Goal: Transaction & Acquisition: Purchase product/service

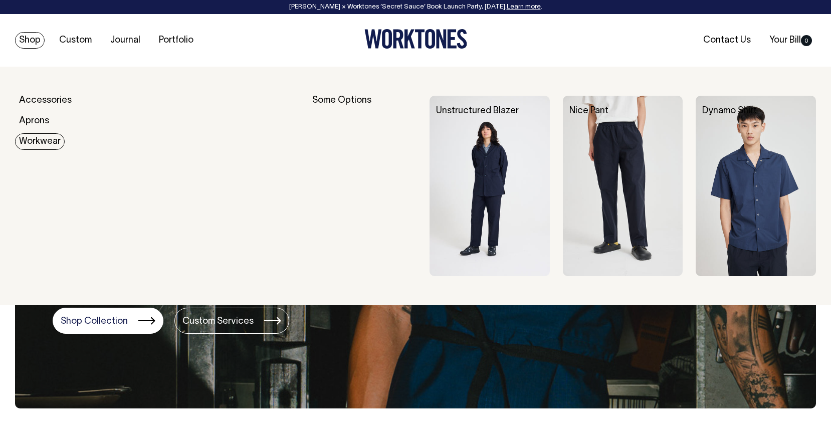
click at [42, 141] on link "Workwear" at bounding box center [40, 141] width 50 height 17
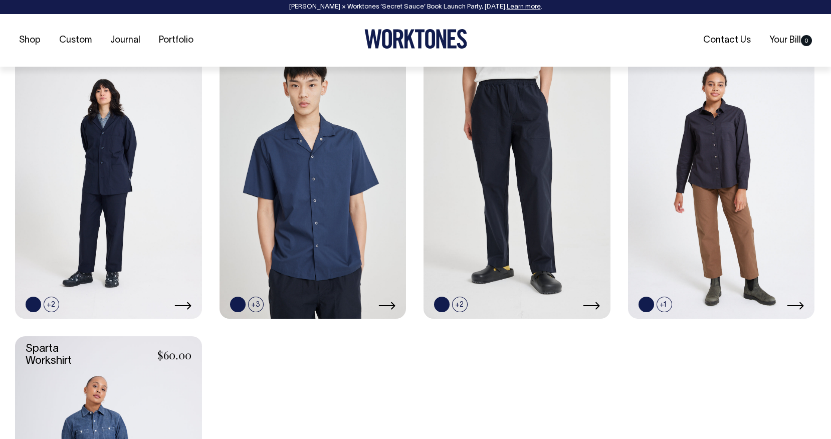
scroll to position [463, 0]
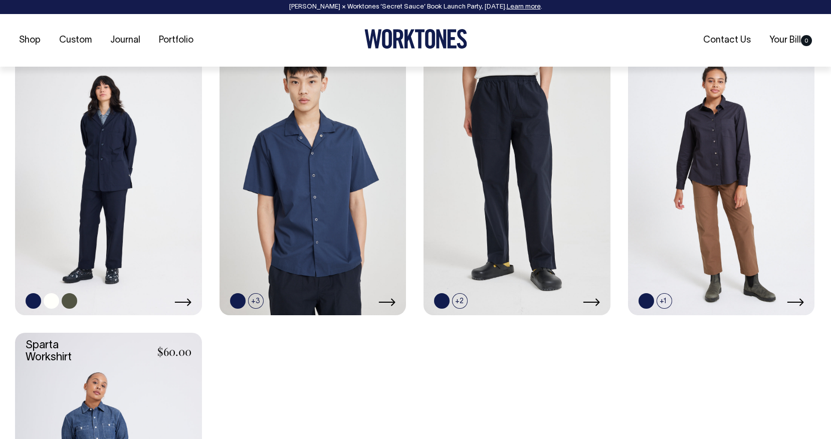
click at [191, 301] on link at bounding box center [108, 175] width 187 height 280
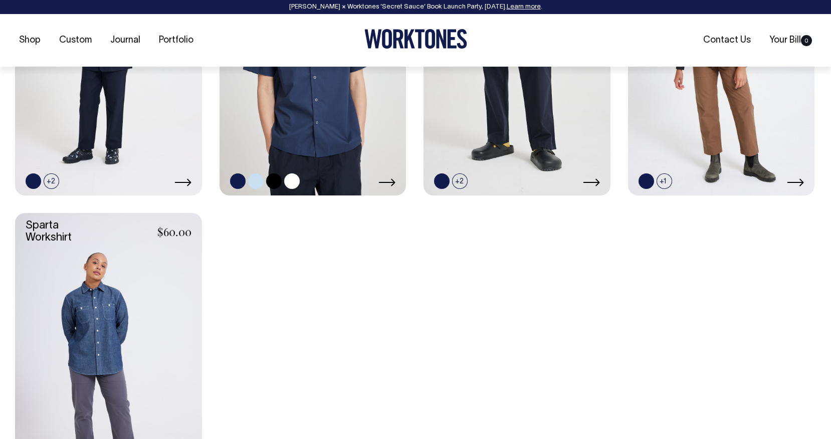
scroll to position [584, 0]
click at [324, 96] on link at bounding box center [312, 55] width 187 height 280
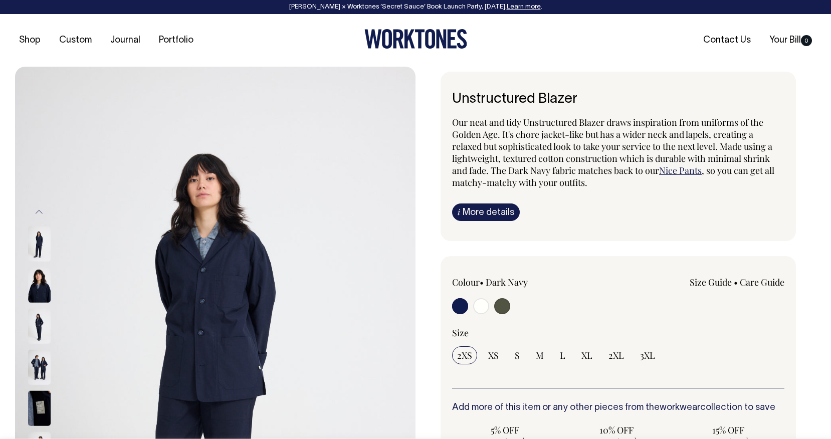
click at [38, 323] on img at bounding box center [39, 325] width 23 height 35
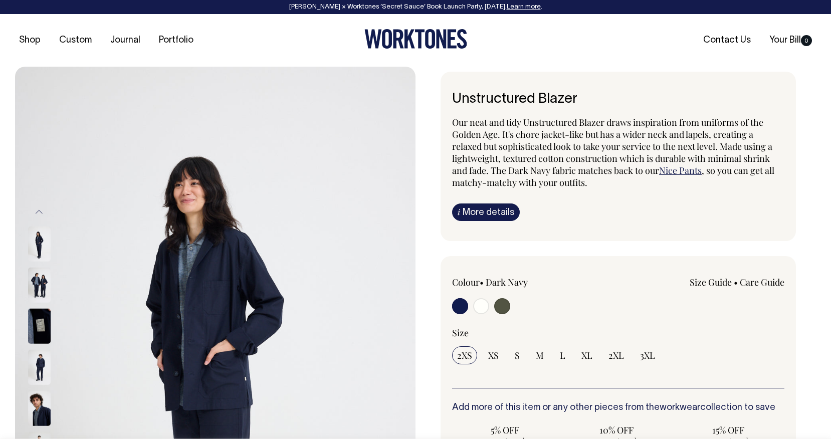
click at [46, 346] on div at bounding box center [53, 325] width 50 height 41
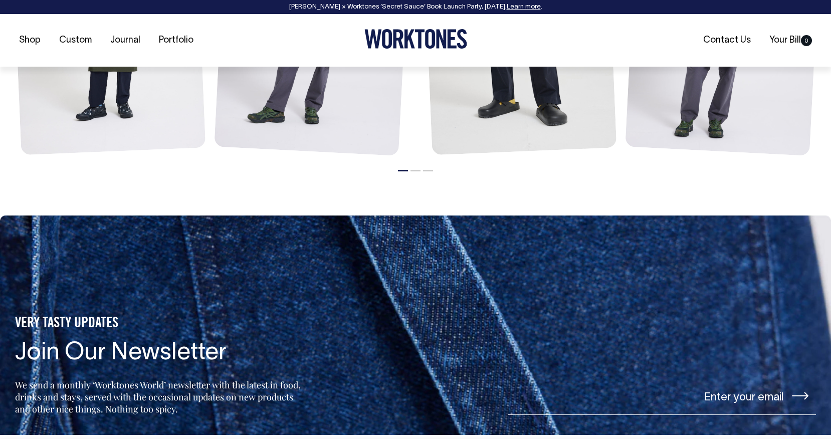
scroll to position [1363, 0]
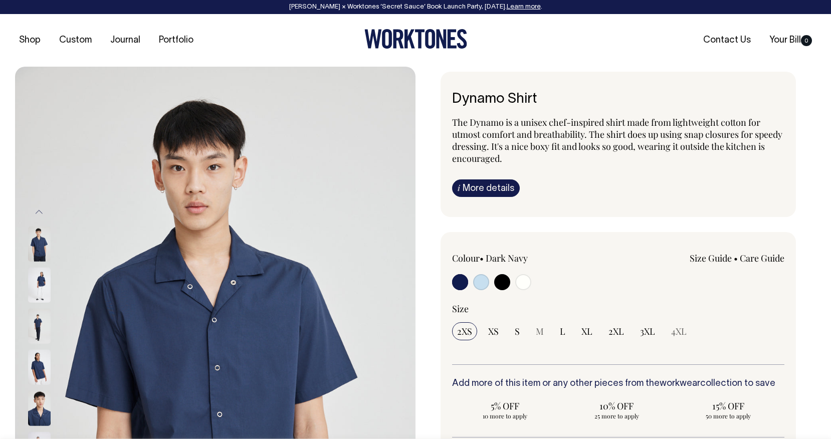
click at [498, 284] on input "radio" at bounding box center [502, 282] width 16 height 16
radio input "true"
select select "Black"
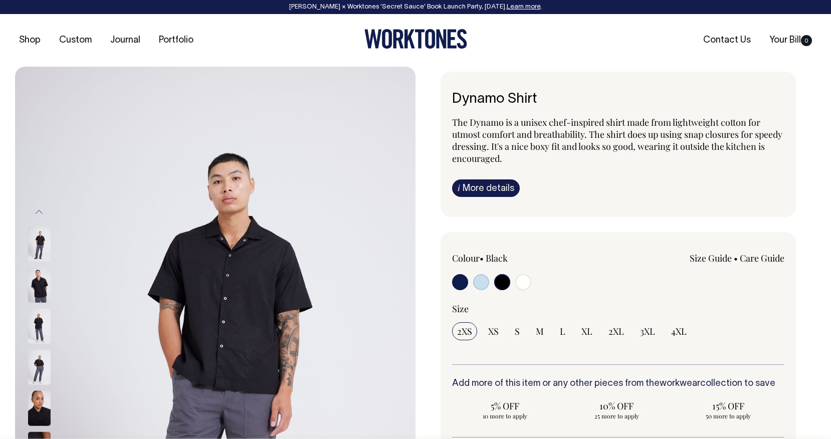
click at [458, 283] on input "radio" at bounding box center [460, 282] width 16 height 16
radio input "true"
select select "Dark Navy"
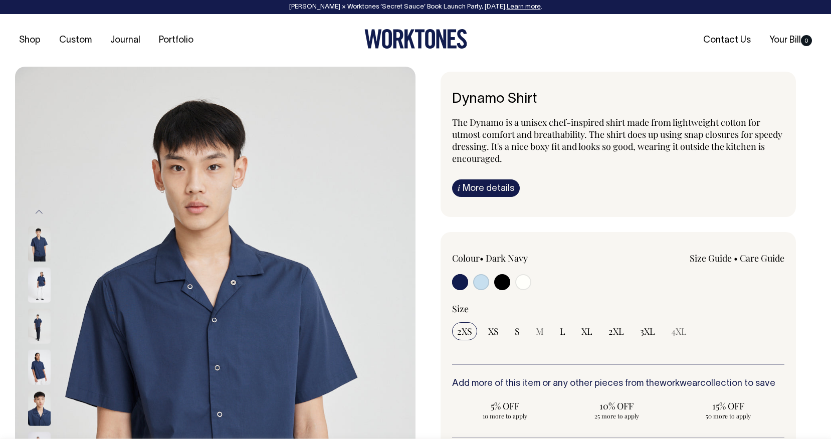
click at [473, 274] on input "radio" at bounding box center [481, 282] width 16 height 16
radio input "true"
select select "True Blue"
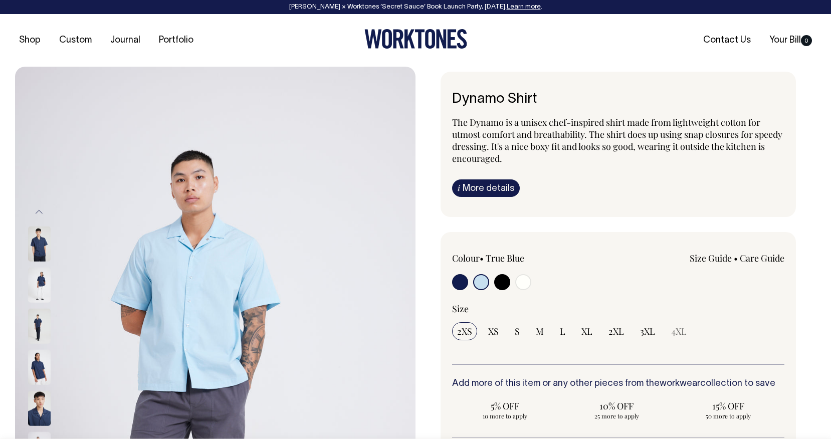
click at [494, 274] on input "radio" at bounding box center [502, 282] width 16 height 16
radio input "true"
select select "Black"
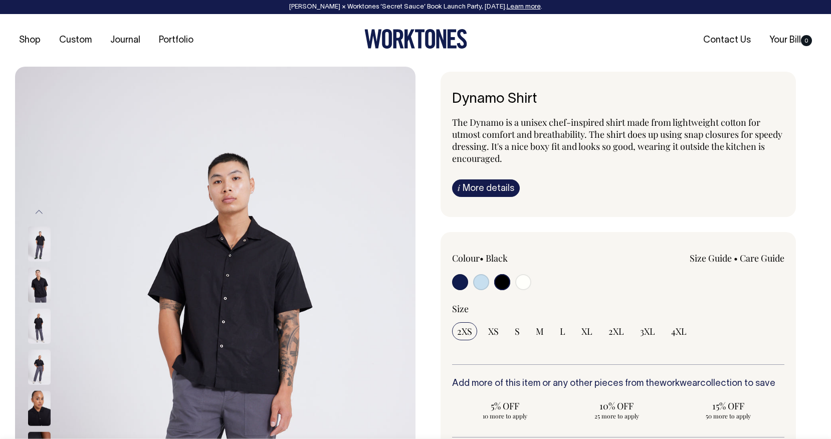
click at [457, 282] on input "radio" at bounding box center [460, 282] width 16 height 16
radio input "true"
select select "Dark Navy"
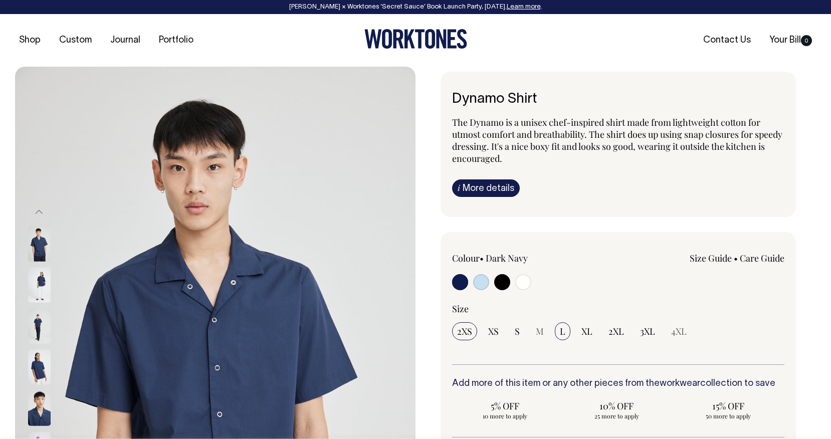
click at [560, 336] on span "L" at bounding box center [563, 331] width 6 height 12
click at [560, 336] on input "L" at bounding box center [563, 331] width 16 height 18
radio input "true"
select select "L"
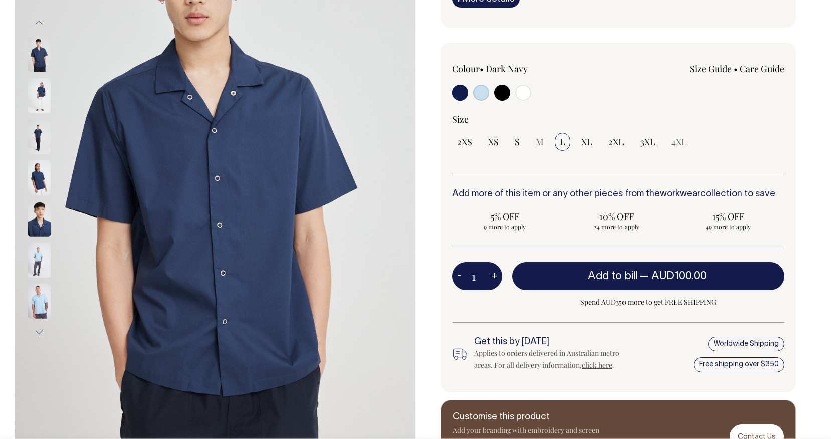
scroll to position [209, 0]
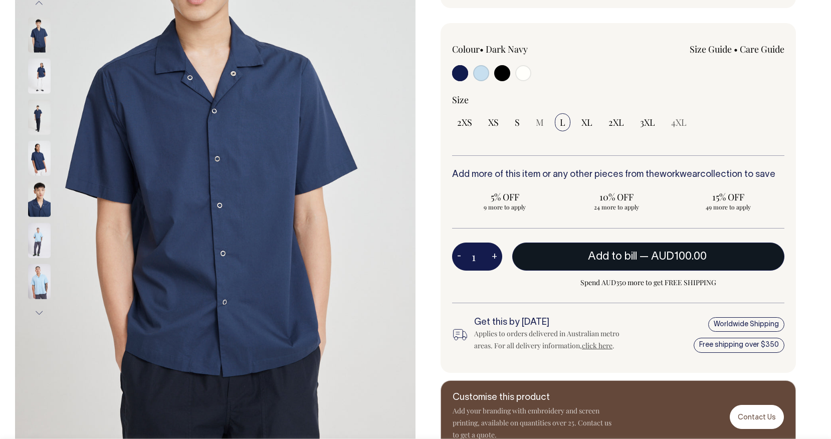
click at [658, 256] on span "AUD100.00" at bounding box center [679, 256] width 56 height 10
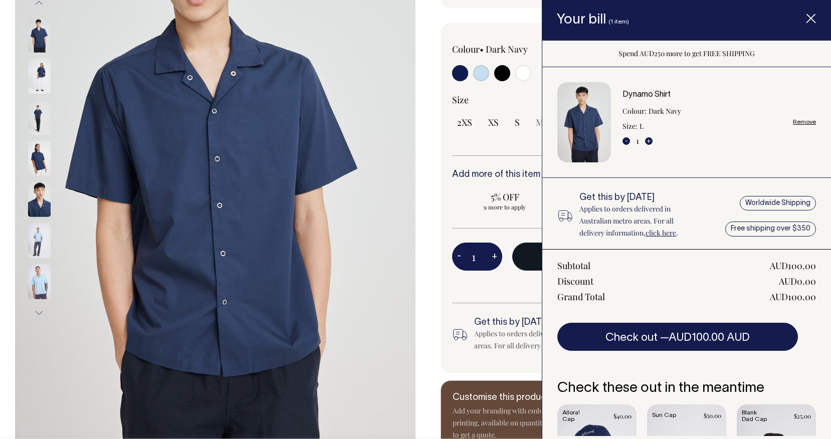
click at [507, 26] on div "Colour • Dark Navy Size Guide Size Guide XXS XS" at bounding box center [617, 198] width 355 height 350
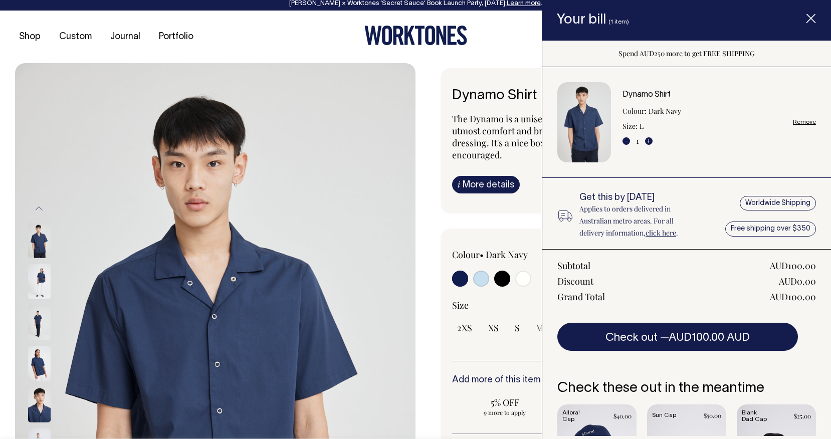
scroll to position [0, 0]
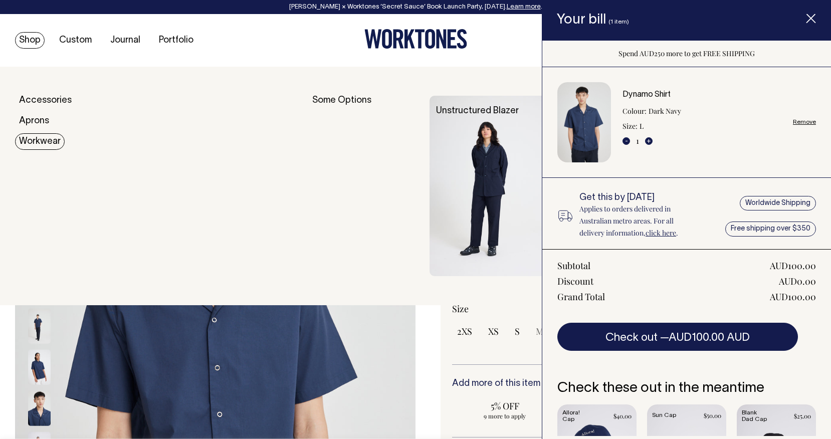
click at [31, 144] on link "Workwear" at bounding box center [40, 141] width 50 height 17
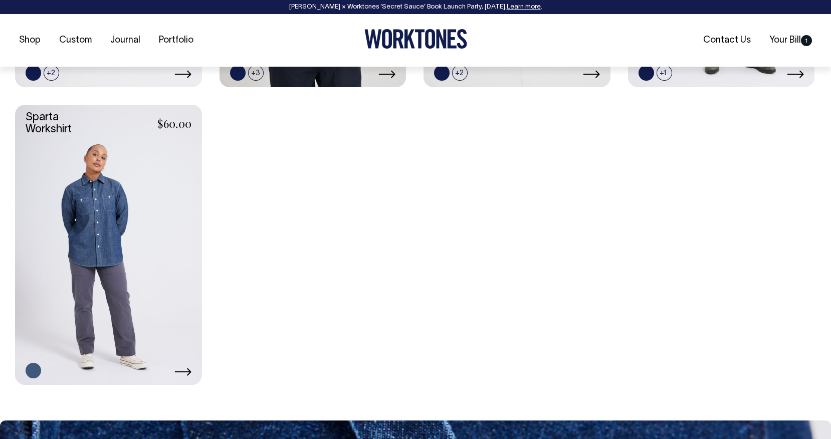
scroll to position [707, 0]
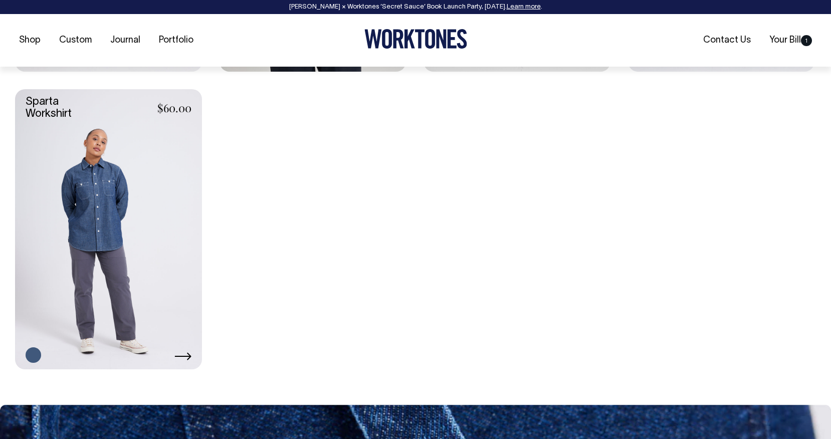
click at [178, 357] on icon at bounding box center [182, 356] width 17 height 8
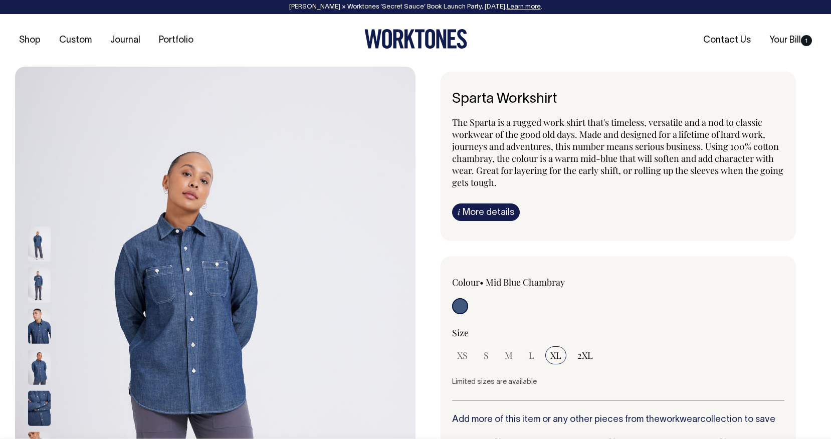
click at [37, 282] on img at bounding box center [39, 284] width 23 height 35
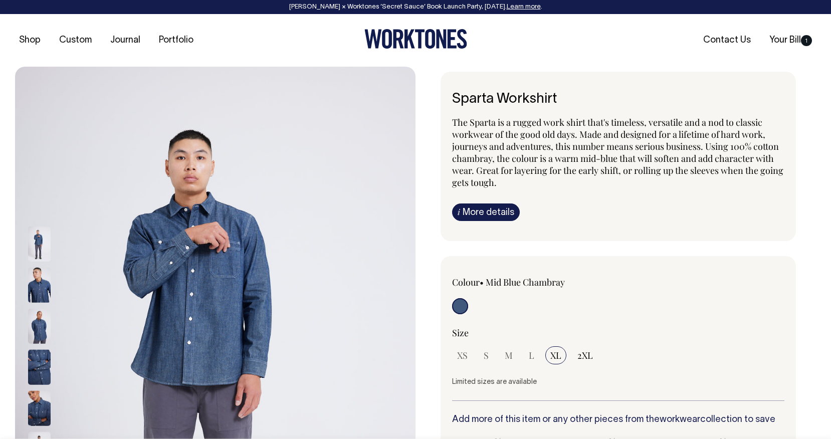
click at [36, 319] on div at bounding box center [53, 325] width 50 height 41
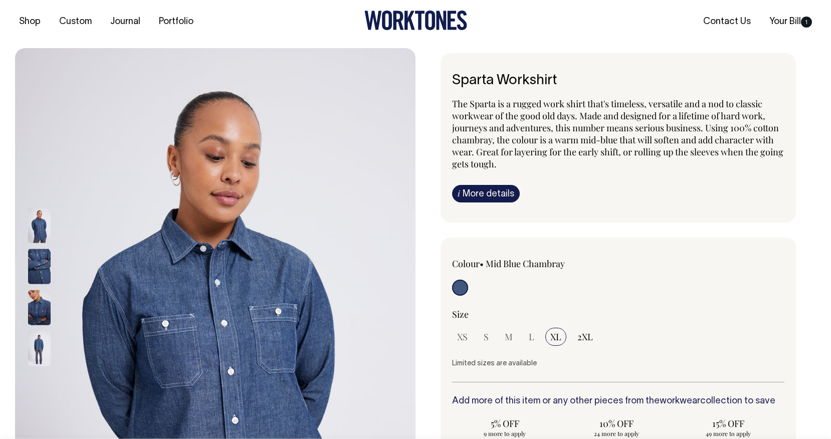
scroll to position [20, 0]
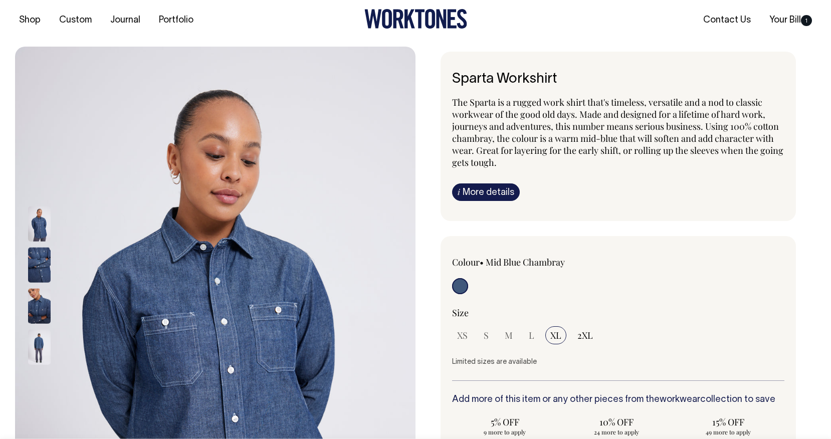
click at [37, 309] on img at bounding box center [39, 305] width 23 height 35
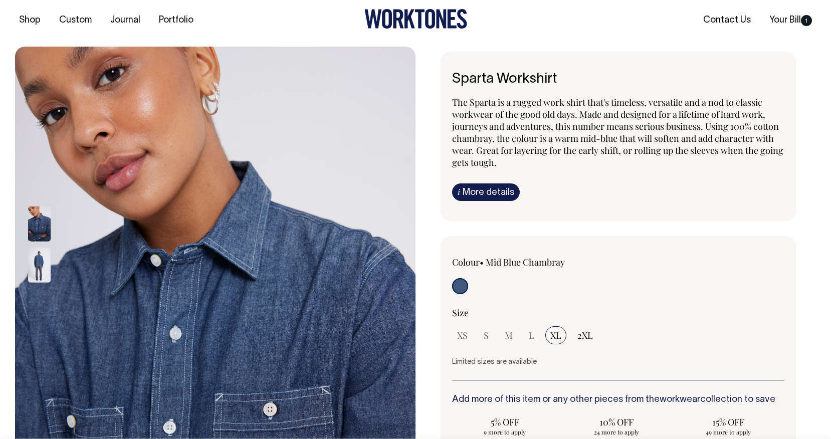
click at [39, 335] on div at bounding box center [53, 347] width 50 height 288
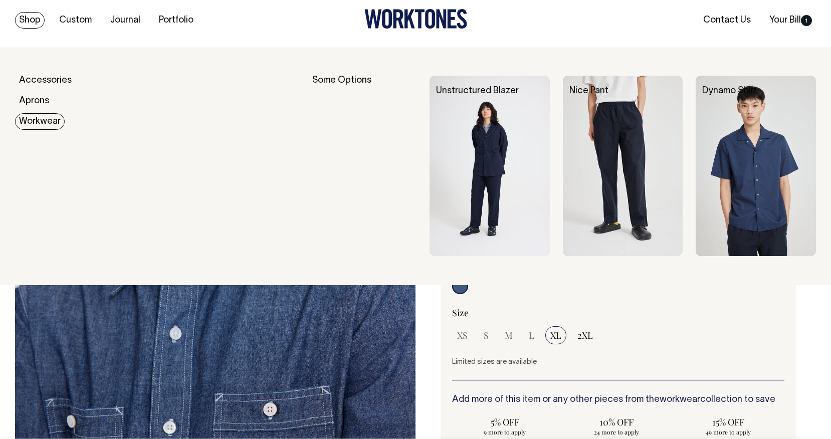
click at [44, 119] on link "Workwear" at bounding box center [40, 121] width 50 height 17
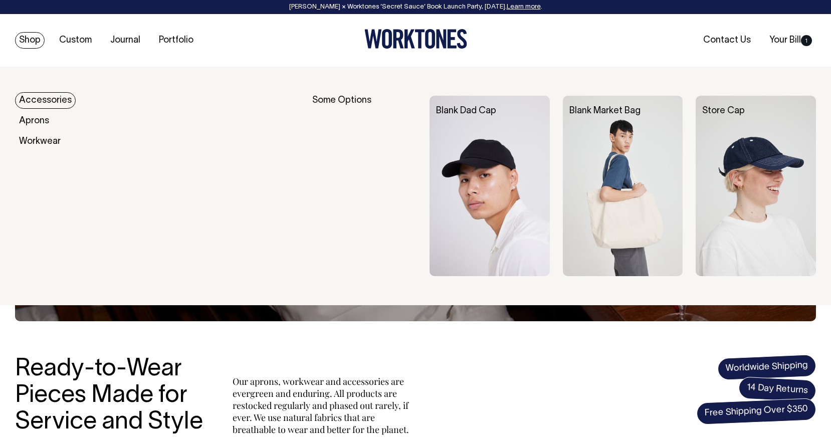
click at [42, 97] on link "Accessories" at bounding box center [45, 100] width 61 height 17
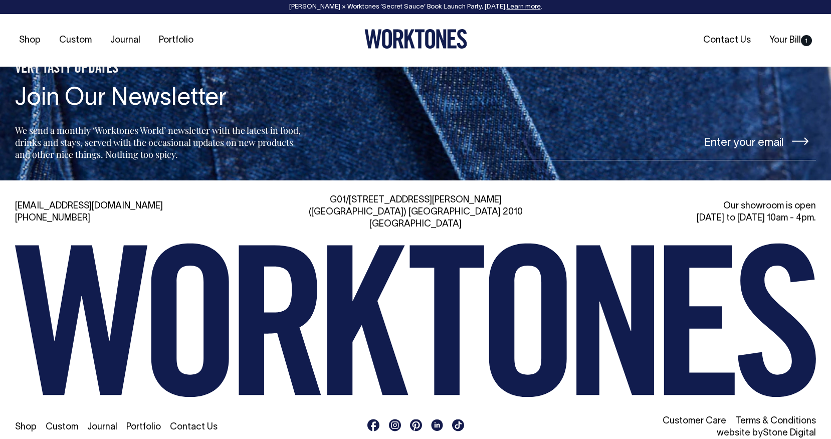
scroll to position [1450, 0]
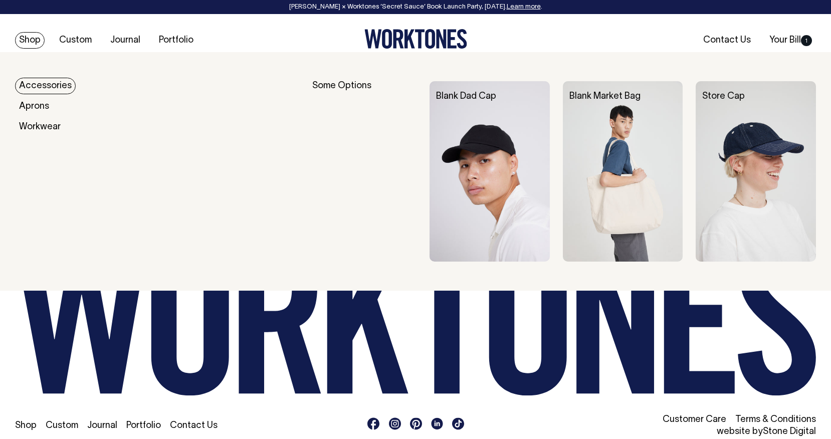
click at [346, 88] on div "Some Options" at bounding box center [364, 171] width 104 height 180
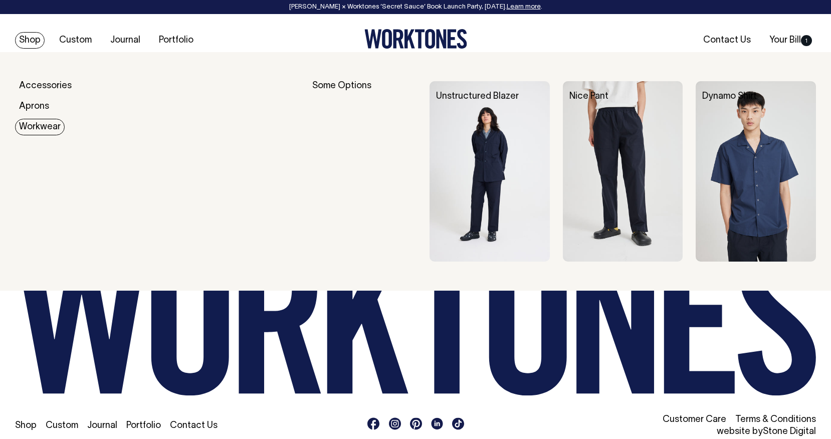
click at [15, 130] on div "Accessories Aprons Workwear Some Options Blank Dad Cap" at bounding box center [415, 171] width 831 height 210
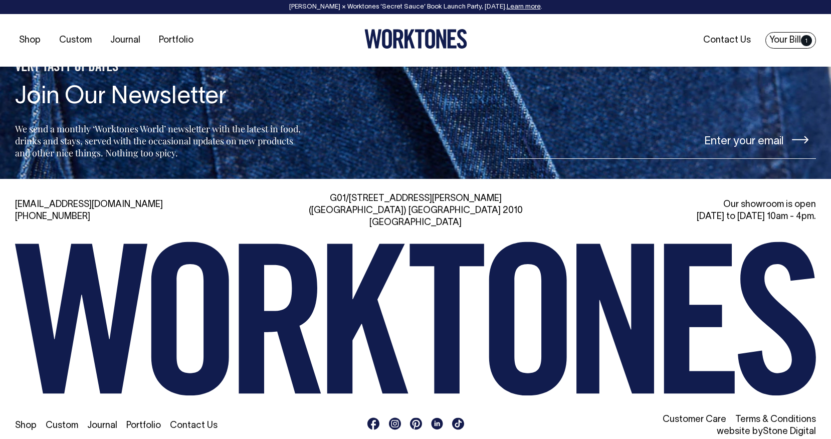
click at [802, 37] on span "1" at bounding box center [805, 40] width 11 height 11
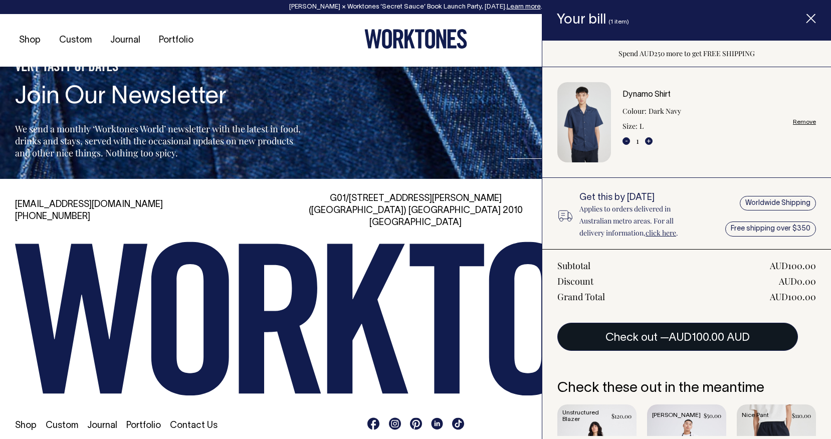
click at [676, 336] on span "AUD100.00 AUD" at bounding box center [708, 338] width 81 height 10
click at [724, 338] on span "AUD100.00 AUD" at bounding box center [708, 338] width 81 height 10
